Goal: Book appointment/travel/reservation

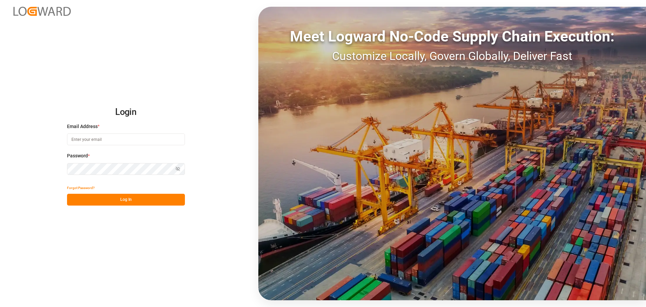
type input "[EMAIL_ADDRESS][DOMAIN_NAME]"
click at [120, 202] on button "Log In" at bounding box center [126, 200] width 118 height 12
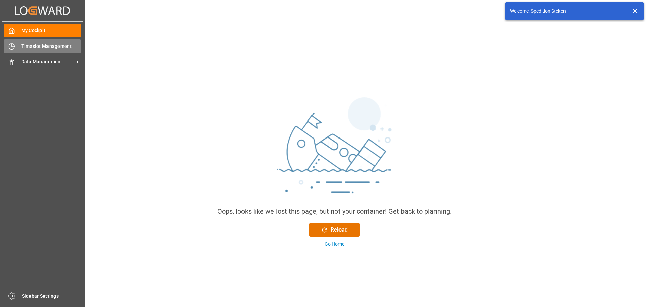
click at [22, 45] on span "Timeslot Management" at bounding box center [51, 46] width 60 height 7
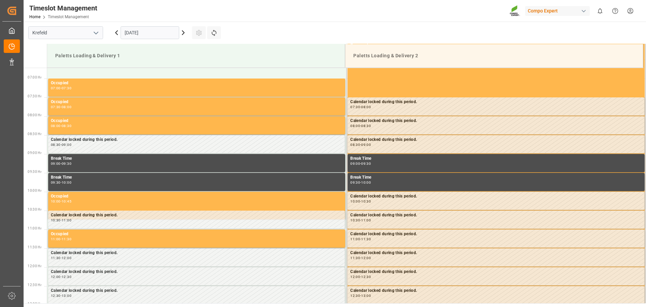
scroll to position [260, 0]
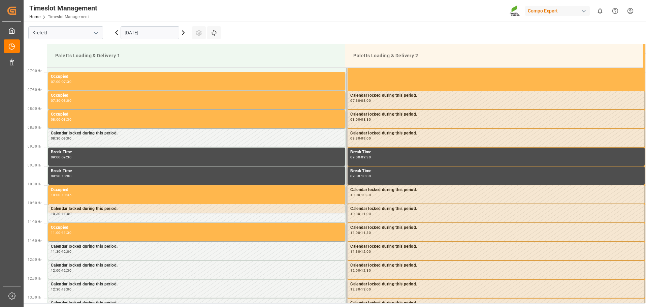
click at [175, 32] on input "[DATE]" at bounding box center [150, 32] width 59 height 13
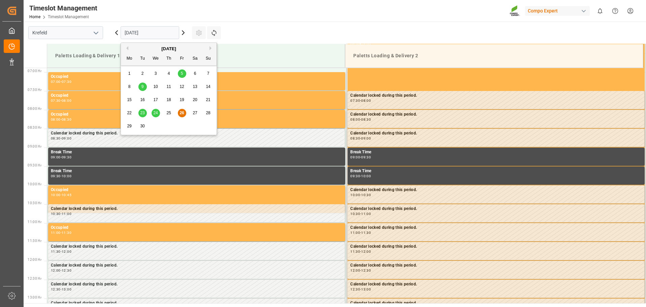
click at [143, 127] on span "30" at bounding box center [142, 126] width 4 height 5
